Goal: Information Seeking & Learning: Learn about a topic

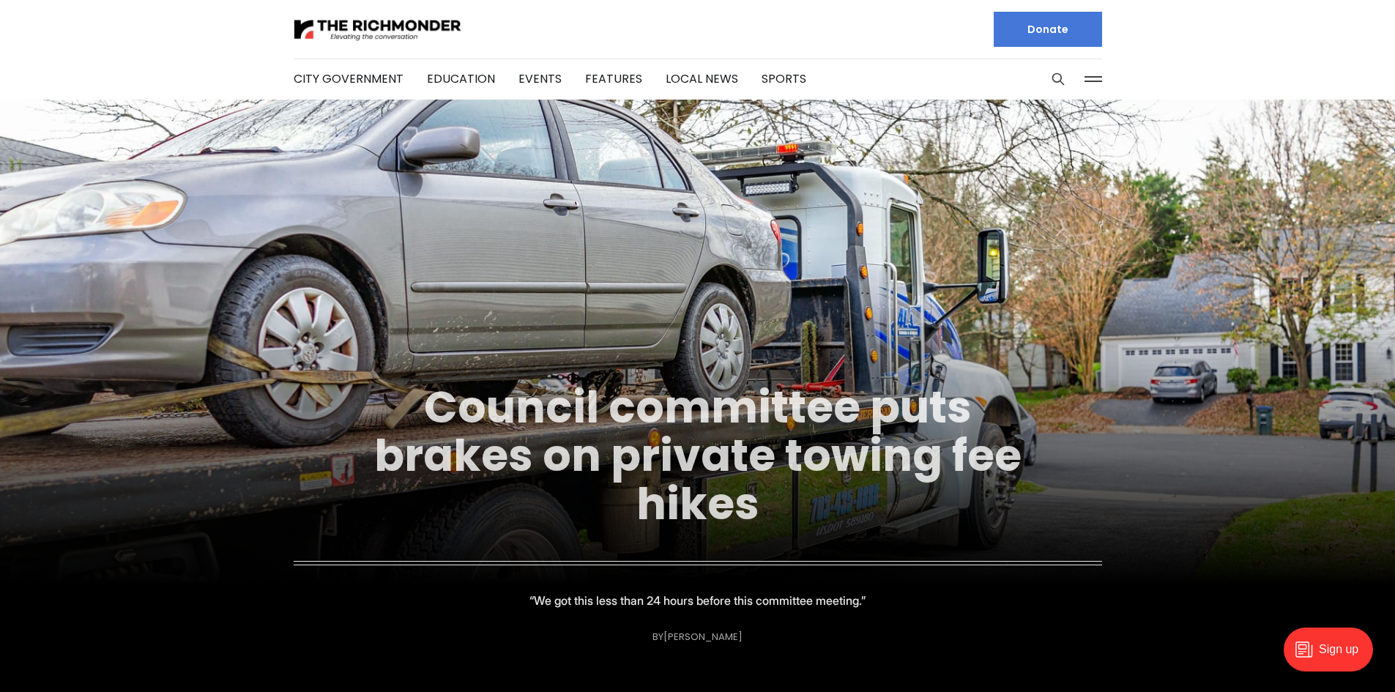
click at [639, 397] on link "Council committee puts brakes on private towing fee hikes" at bounding box center [697, 455] width 647 height 158
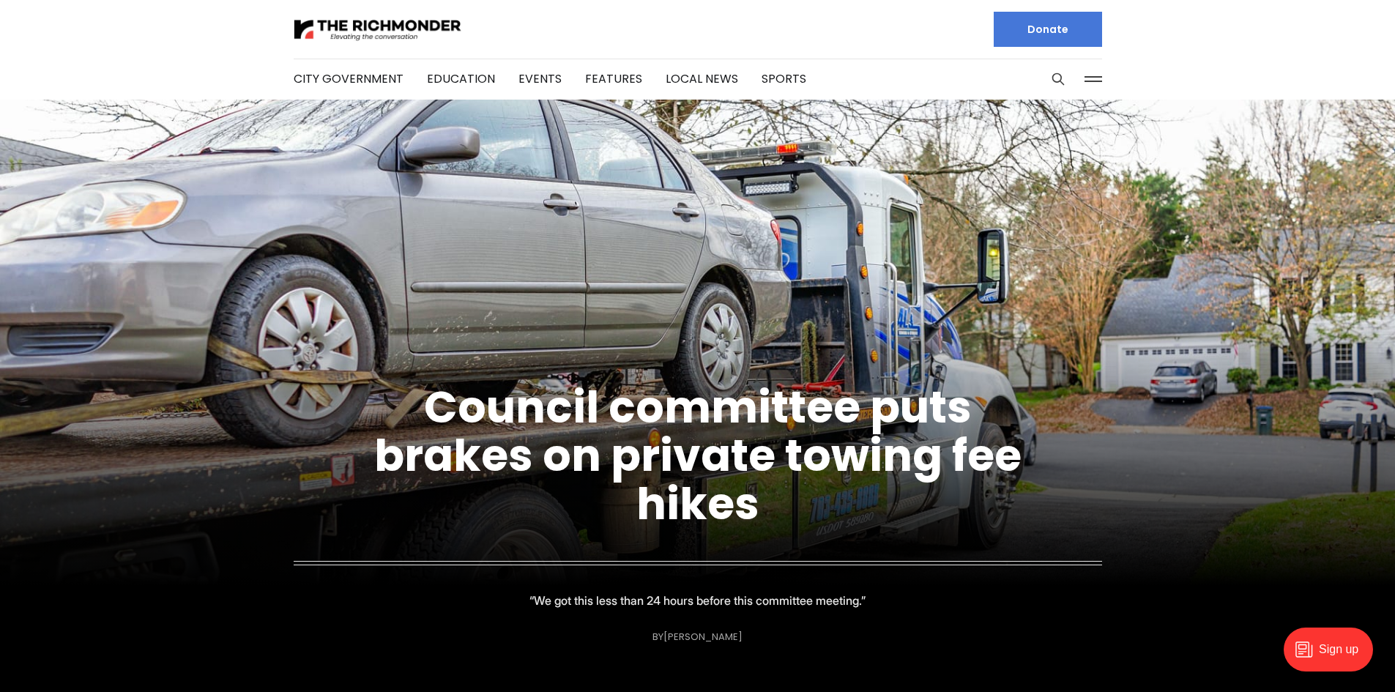
scroll to position [439, 0]
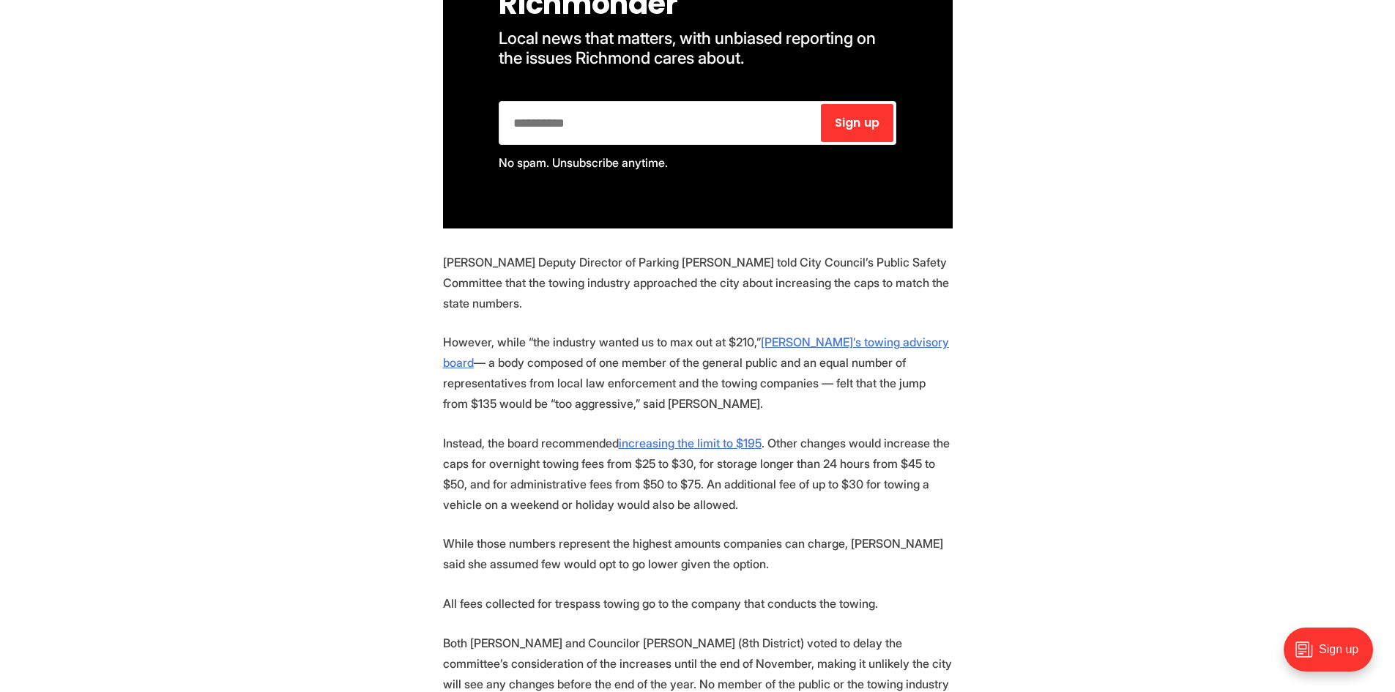
scroll to position [1245, 0]
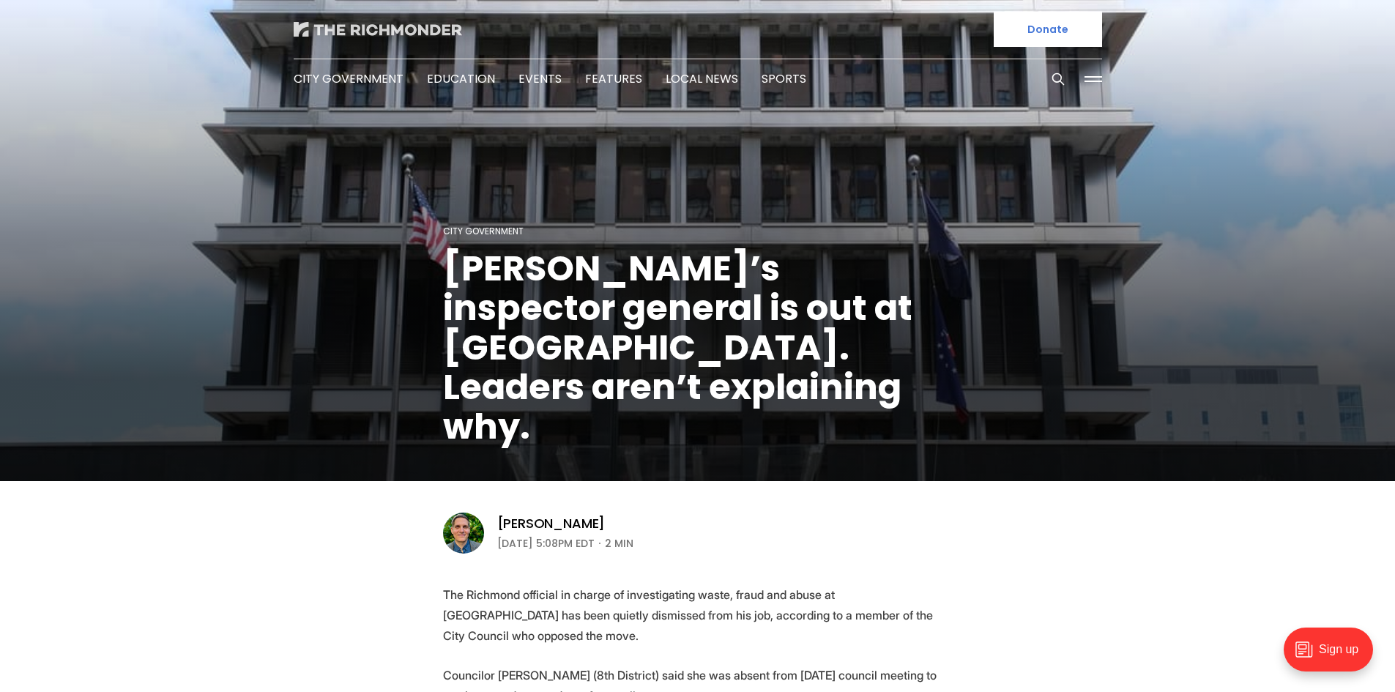
click at [364, 34] on img at bounding box center [378, 29] width 168 height 15
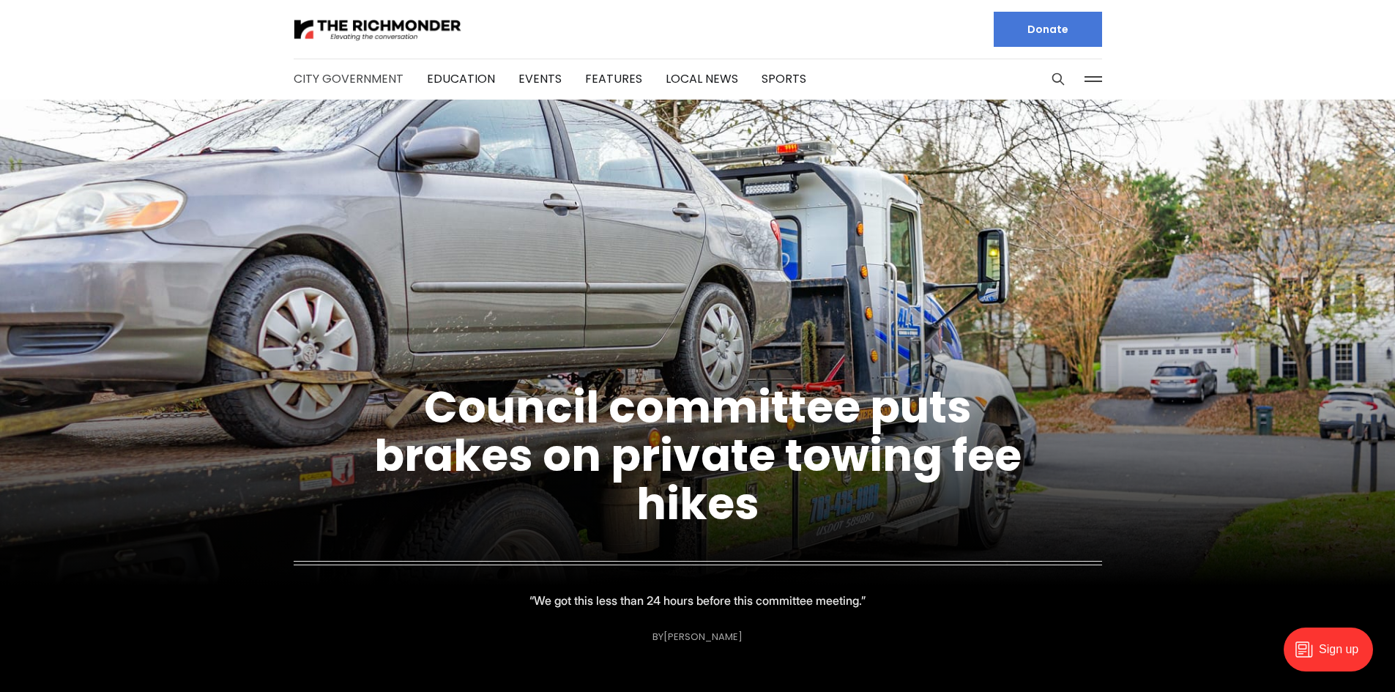
click at [353, 74] on link "City Government" at bounding box center [349, 78] width 110 height 17
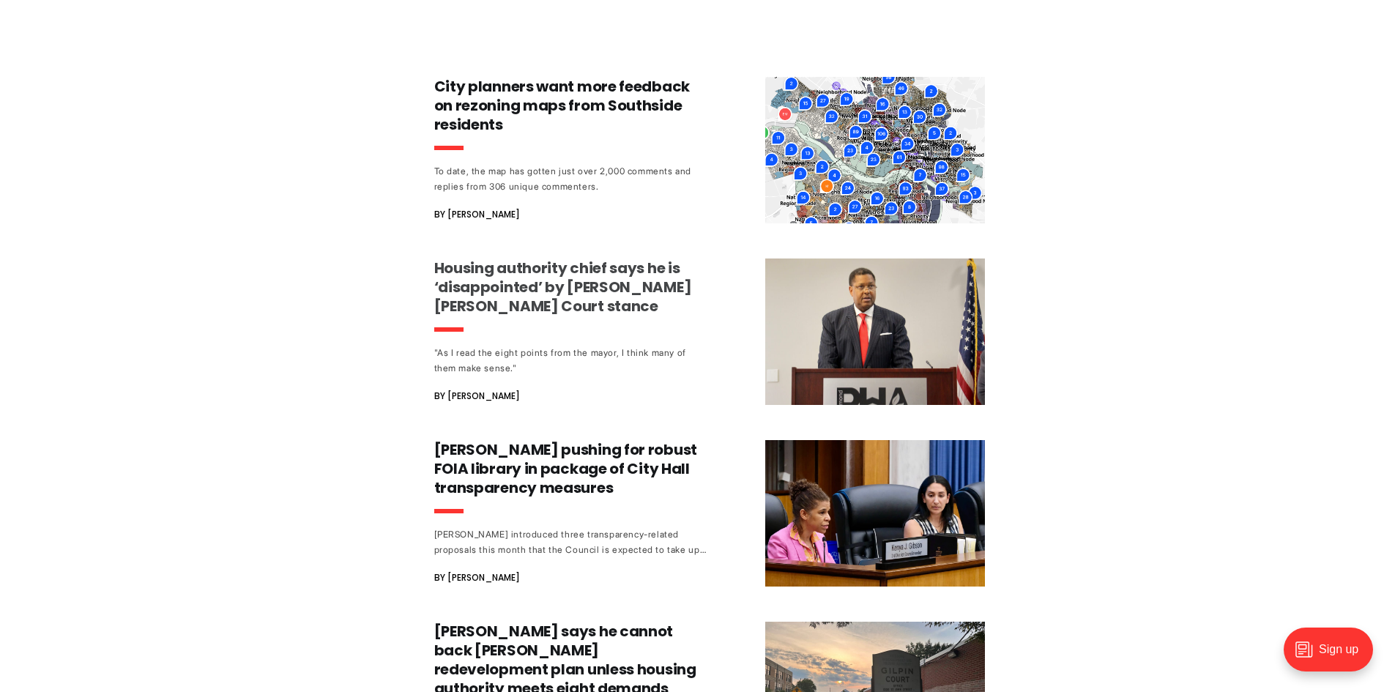
scroll to position [2326, 0]
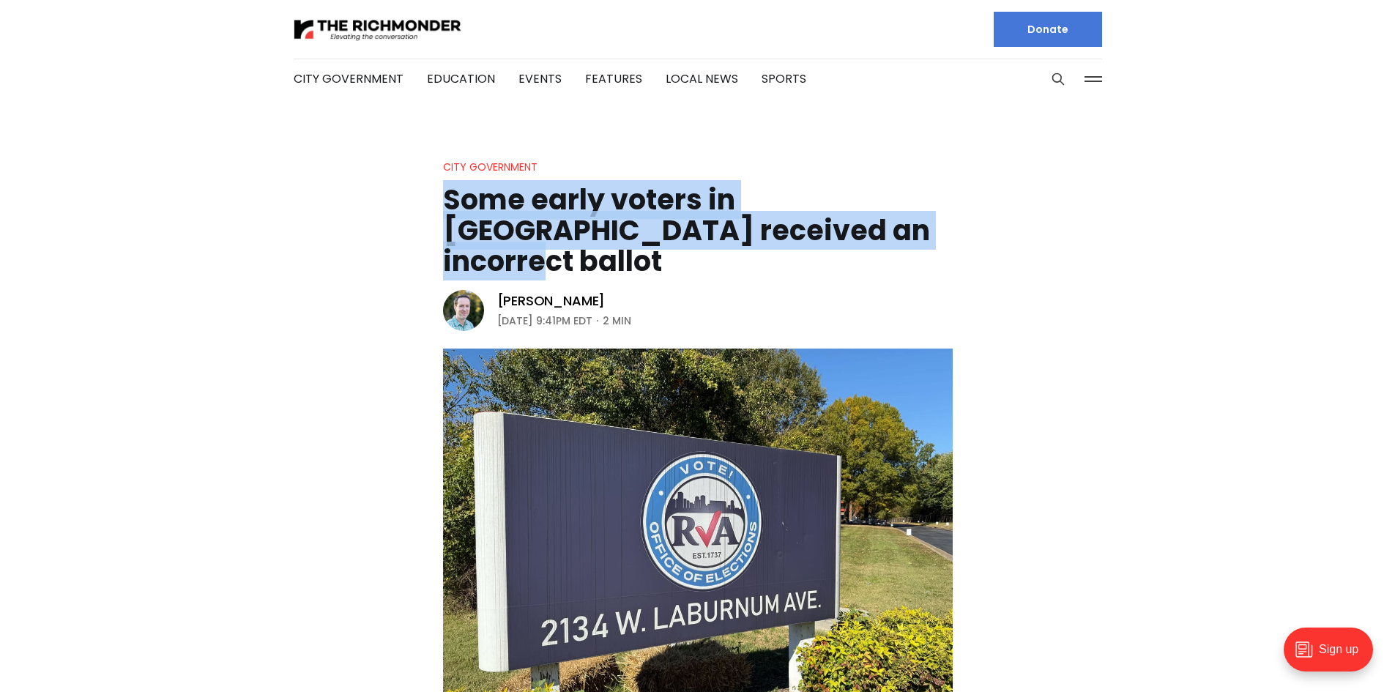
drag, startPoint x: 447, startPoint y: 197, endPoint x: 845, endPoint y: 234, distance: 400.1
click at [845, 234] on h1 "Some early voters in [GEOGRAPHIC_DATA] received an incorrect ballot" at bounding box center [698, 231] width 510 height 92
copy h1 "Some early voters in [GEOGRAPHIC_DATA] received an incorrect ballot"
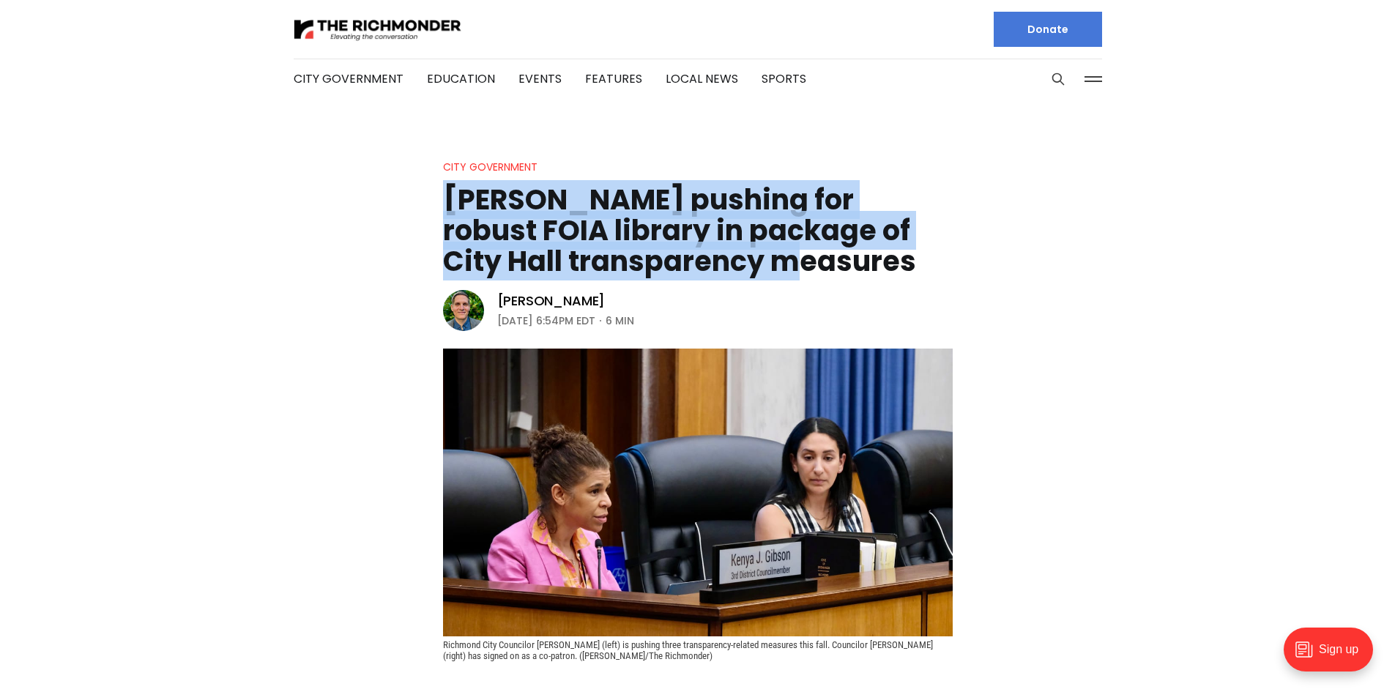
drag, startPoint x: 834, startPoint y: 261, endPoint x: 442, endPoint y: 204, distance: 396.0
click at [443, 204] on h1 "Gibson pushing for robust FOIA library in package of City Hall transparency mea…" at bounding box center [698, 231] width 510 height 92
copy h1 "Gibson pushing for robust FOIA library in package of City Hall transparency mea…"
